Goal: Check status: Check status

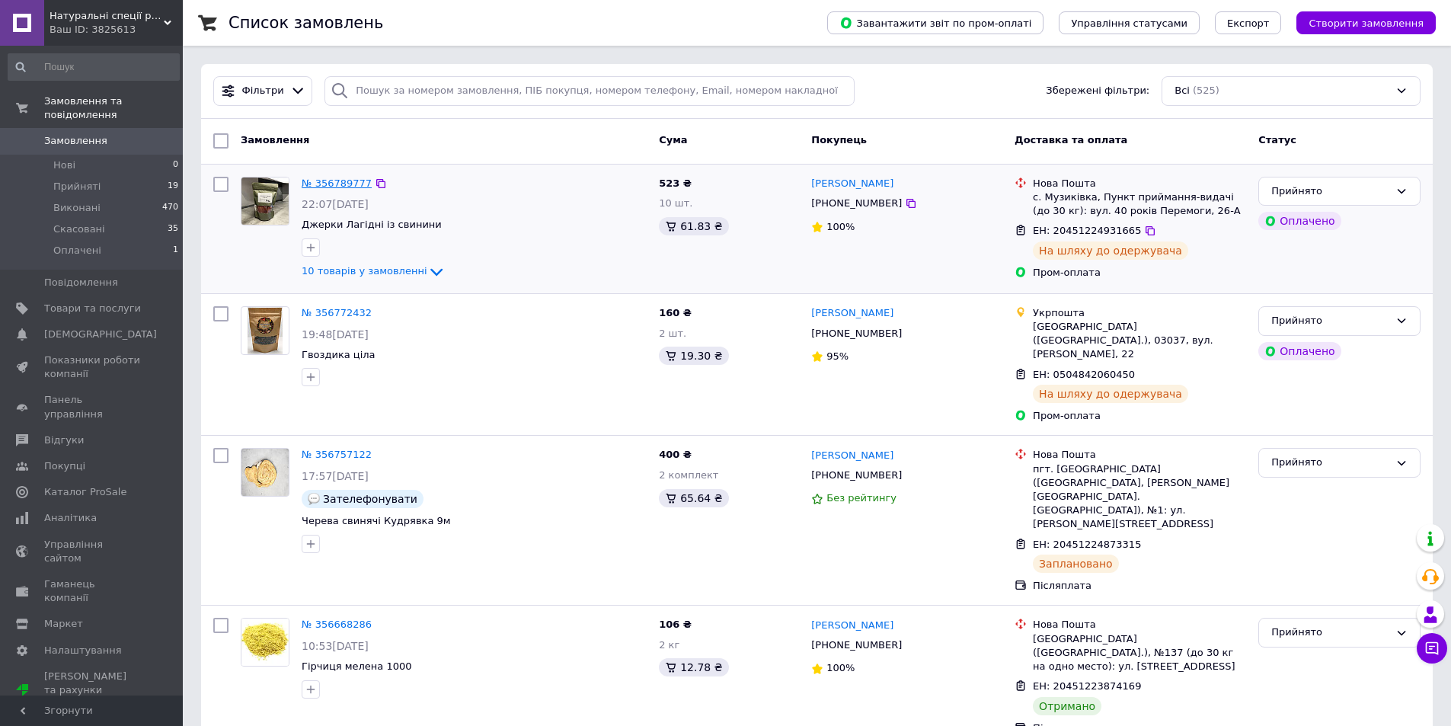
click at [338, 179] on link "№ 356789777" at bounding box center [337, 182] width 70 height 11
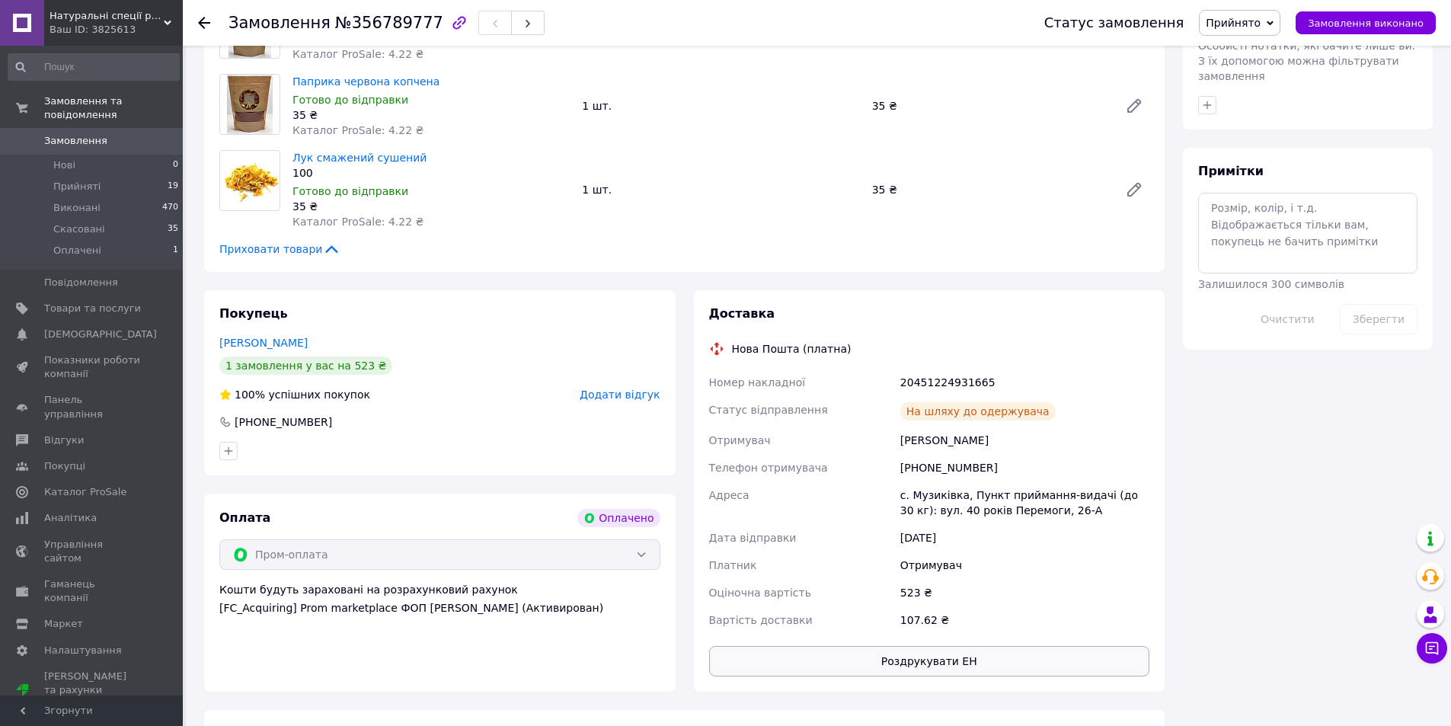
scroll to position [990, 0]
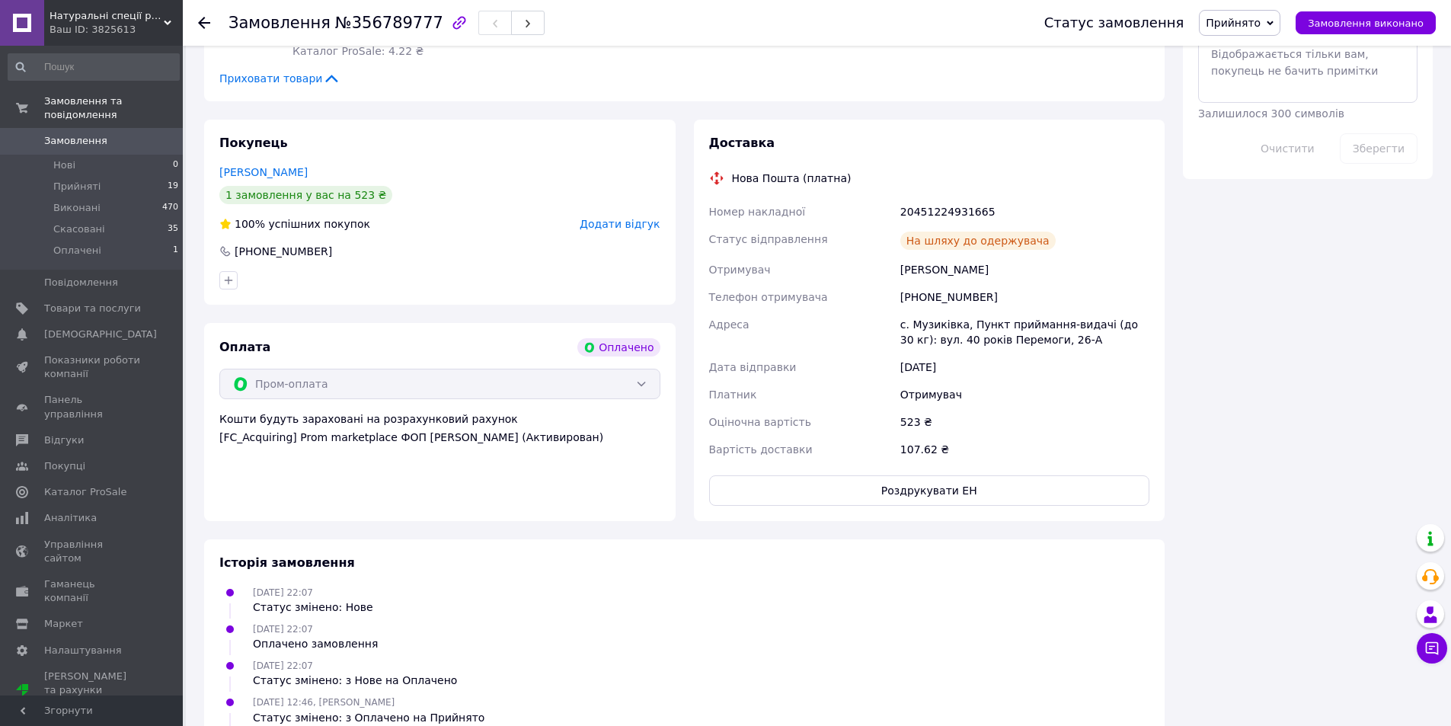
click at [938, 205] on div "20451224931665" at bounding box center [1024, 211] width 255 height 27
copy div "20451224931665"
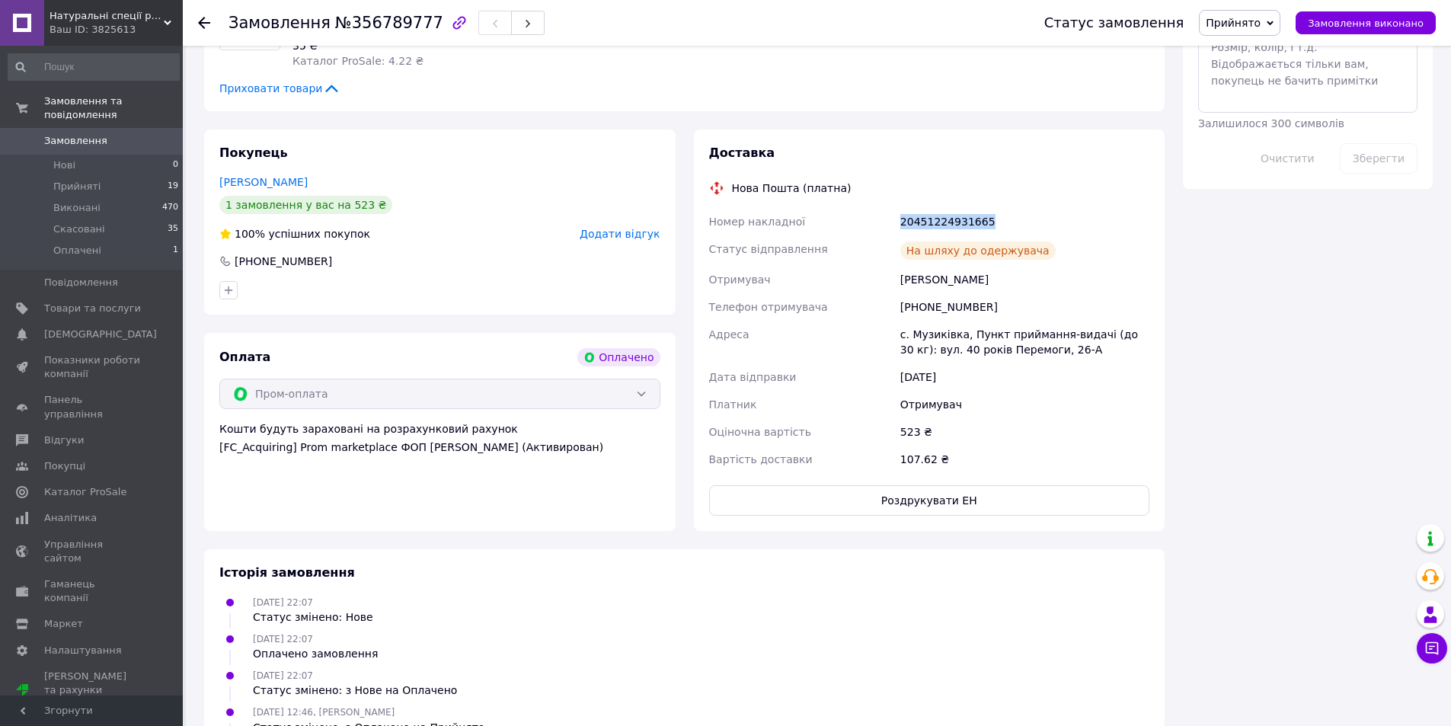
scroll to position [1066, 0]
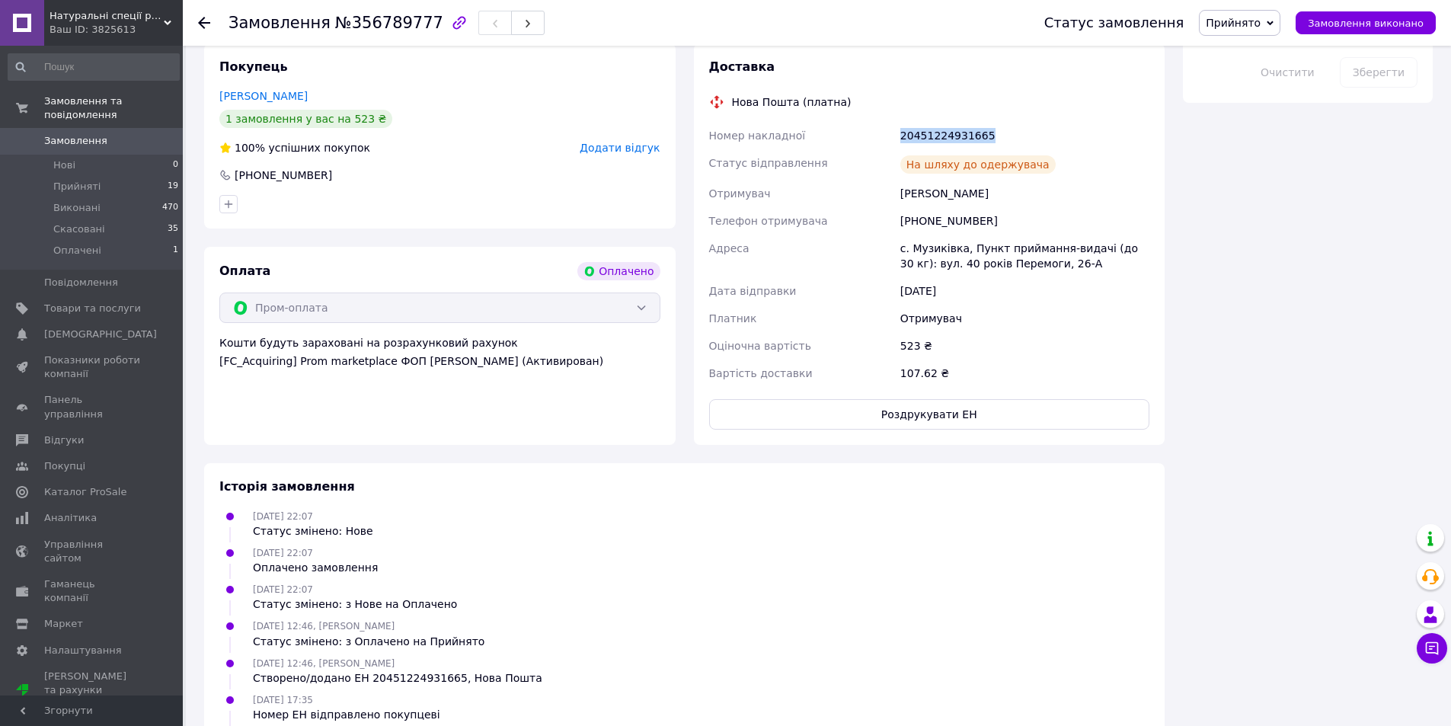
copy div "20451224931665"
click at [67, 134] on span "Замовлення" at bounding box center [75, 141] width 63 height 14
